Goal: Information Seeking & Learning: Learn about a topic

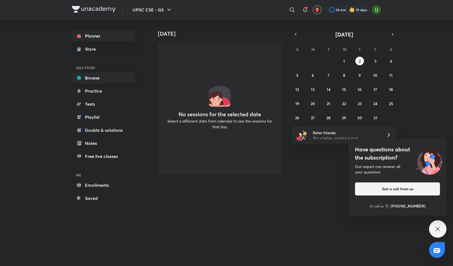
click at [91, 80] on link "Browse" at bounding box center [103, 77] width 63 height 11
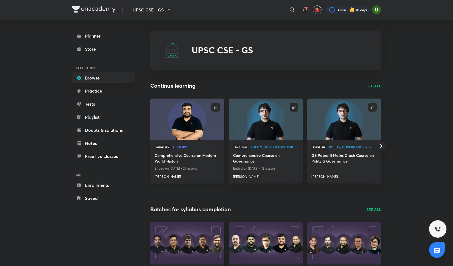
click at [173, 158] on h4 "Comprehensive Course on Modern World History" at bounding box center [187, 158] width 65 height 13
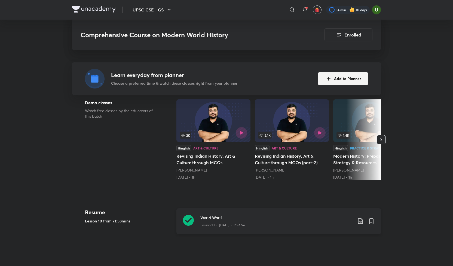
scroll to position [151, 0]
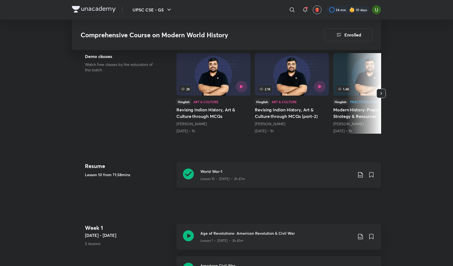
click at [189, 173] on icon at bounding box center [188, 173] width 11 height 11
